Goal: Check status: Check status

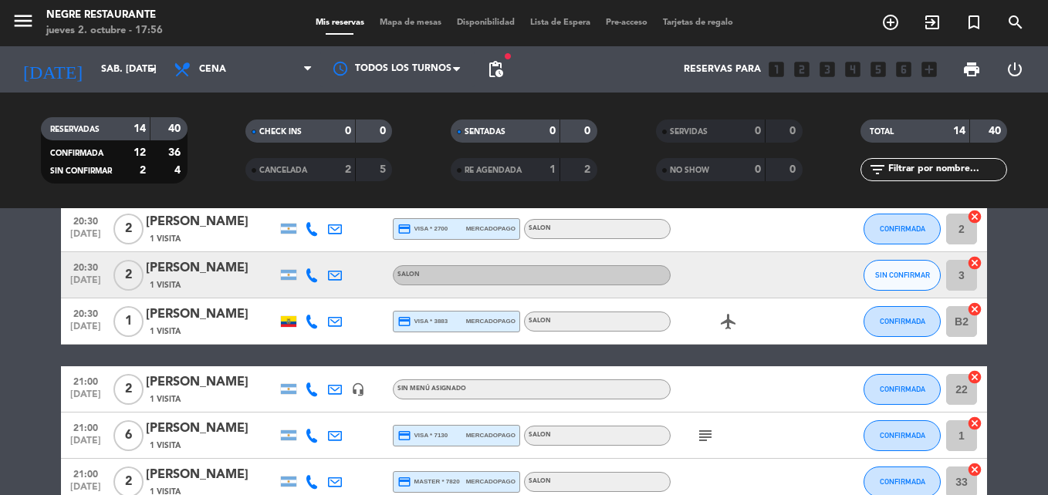
scroll to position [77, 0]
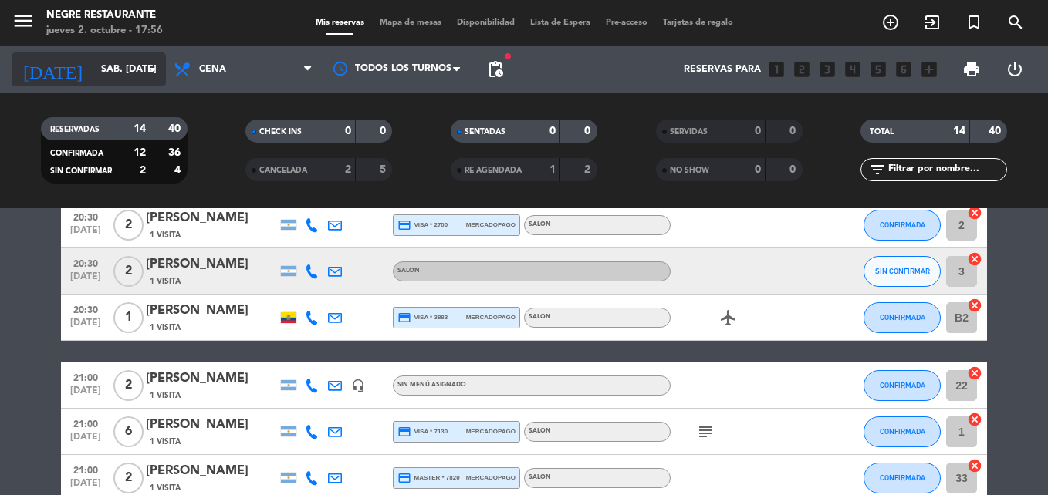
click at [103, 76] on input "sáb. [DATE]" at bounding box center [158, 69] width 130 height 26
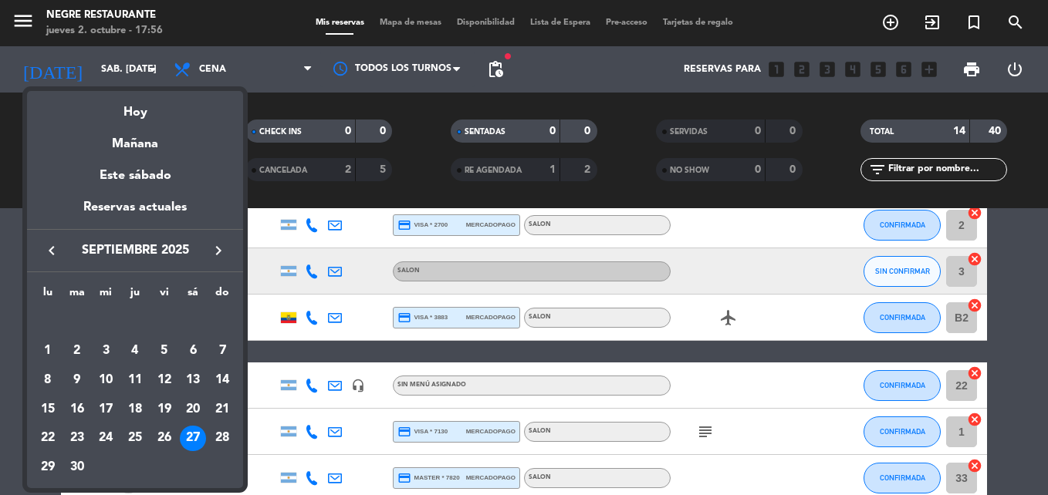
click at [1029, 255] on div at bounding box center [524, 247] width 1048 height 495
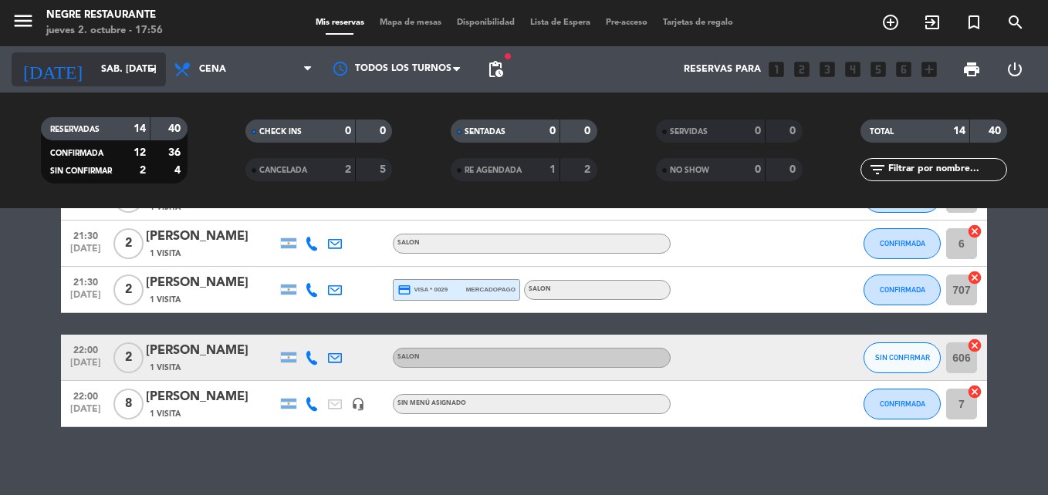
scroll to position [574, 0]
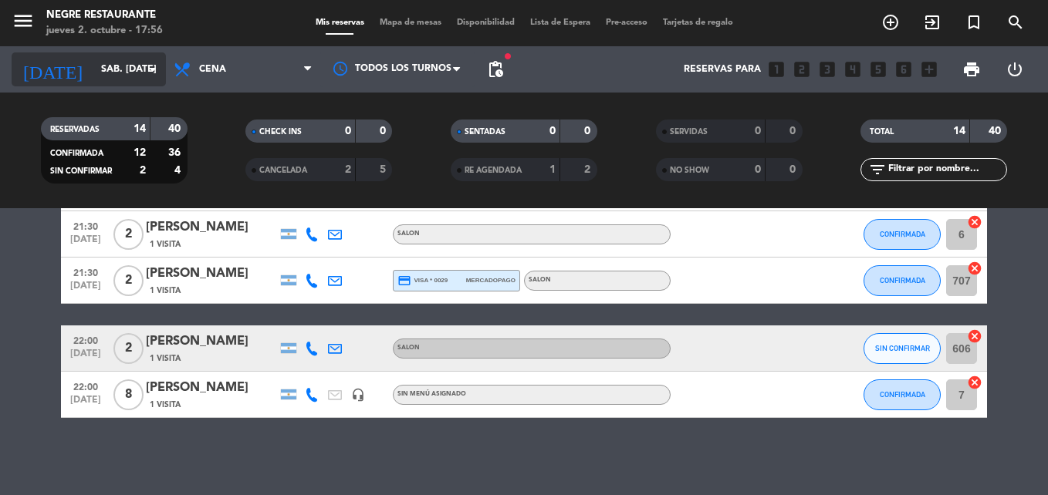
click at [103, 78] on input "sáb. [DATE]" at bounding box center [158, 69] width 130 height 26
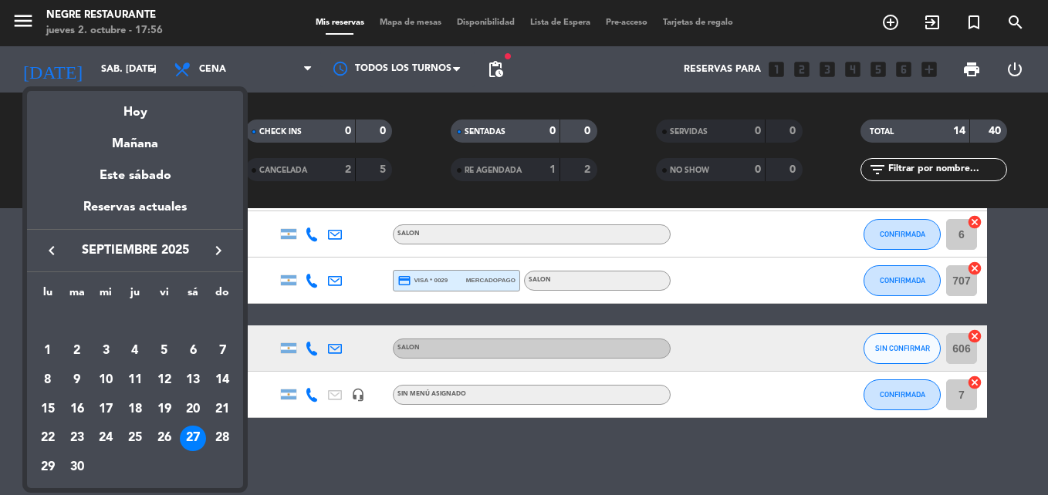
click at [211, 254] on icon "keyboard_arrow_right" at bounding box center [218, 250] width 19 height 19
click at [46, 238] on div "keyboard_arrow_left noviembre 2025 keyboard_arrow_right" at bounding box center [135, 250] width 216 height 43
click at [46, 250] on icon "keyboard_arrow_left" at bounding box center [51, 250] width 19 height 19
click at [165, 347] on div "3" at bounding box center [164, 351] width 26 height 26
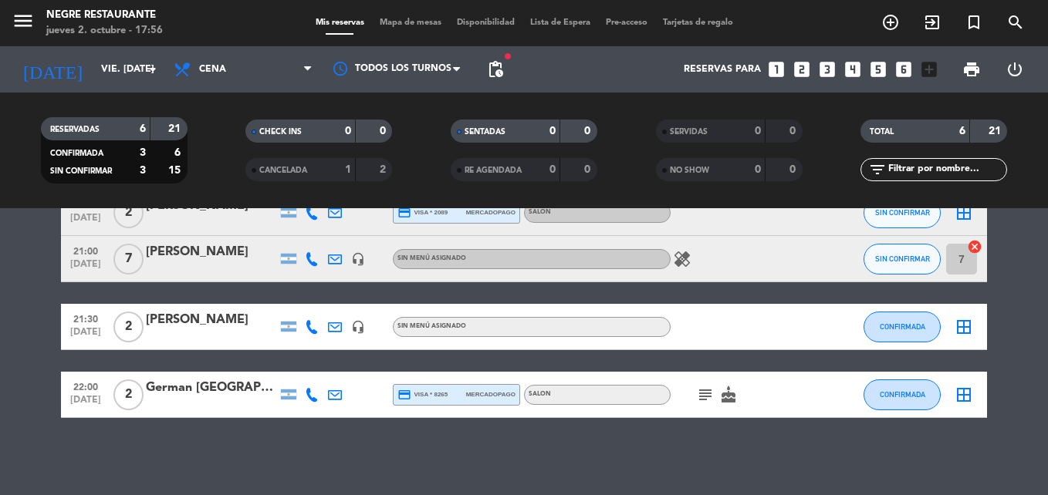
scroll to position [0, 0]
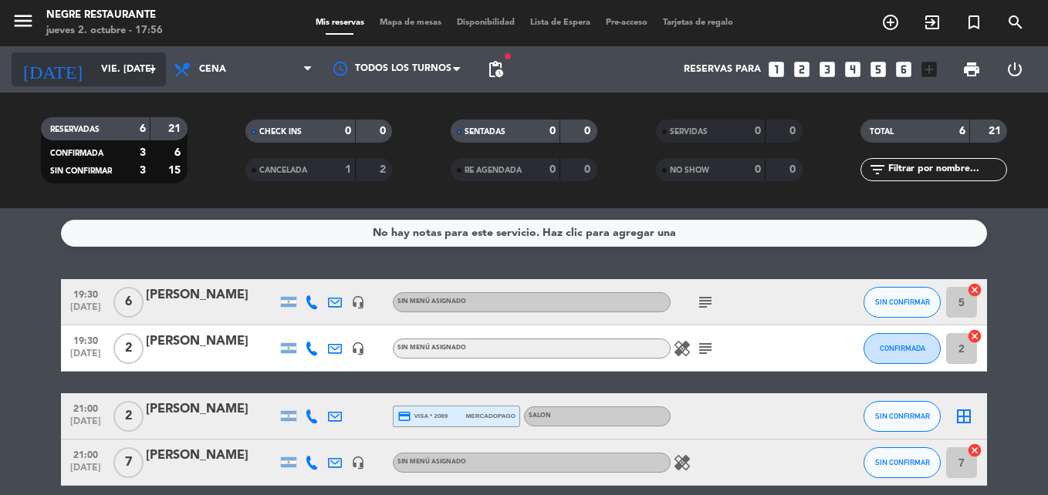
click at [117, 60] on input "vie. [DATE]" at bounding box center [158, 69] width 130 height 26
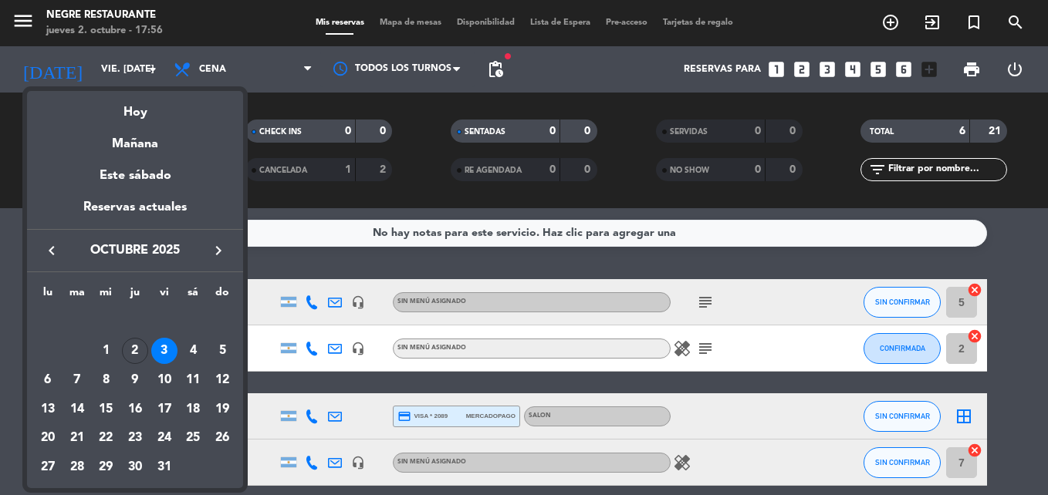
click at [134, 349] on div "2" at bounding box center [135, 351] width 26 height 26
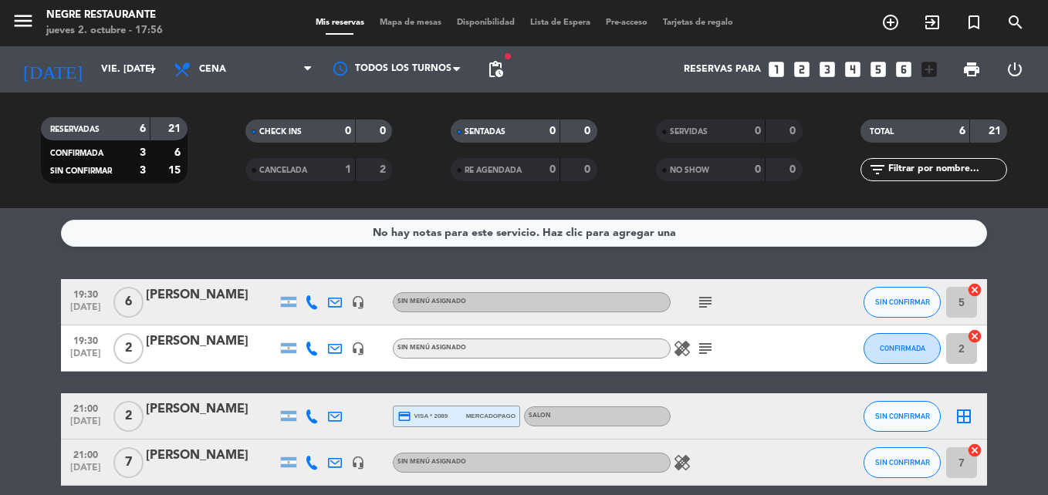
type input "[DEMOGRAPHIC_DATA] [DATE]"
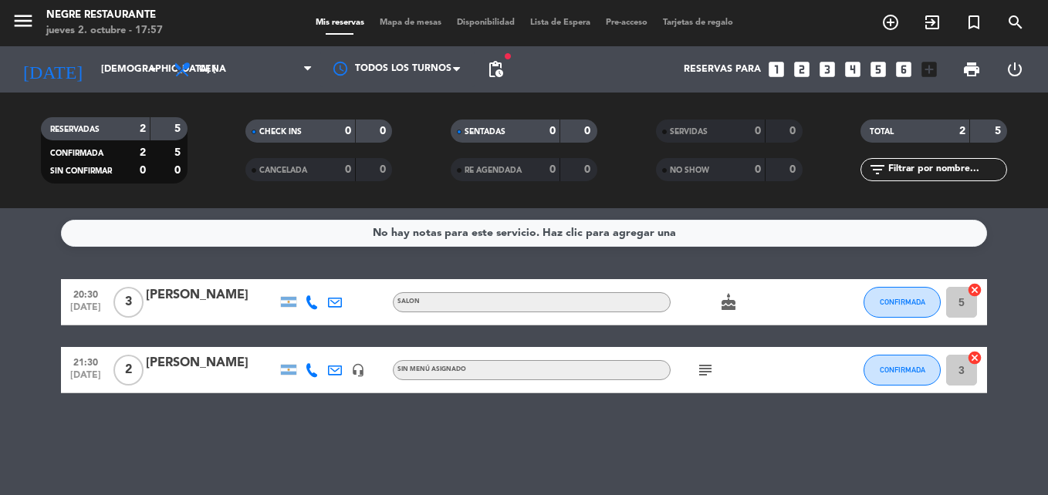
click at [740, 312] on div "cake" at bounding box center [739, 302] width 139 height 46
click at [723, 307] on icon "cake" at bounding box center [728, 302] width 19 height 19
click at [723, 306] on icon "cake" at bounding box center [728, 302] width 19 height 19
